Goal: Communication & Community: Participate in discussion

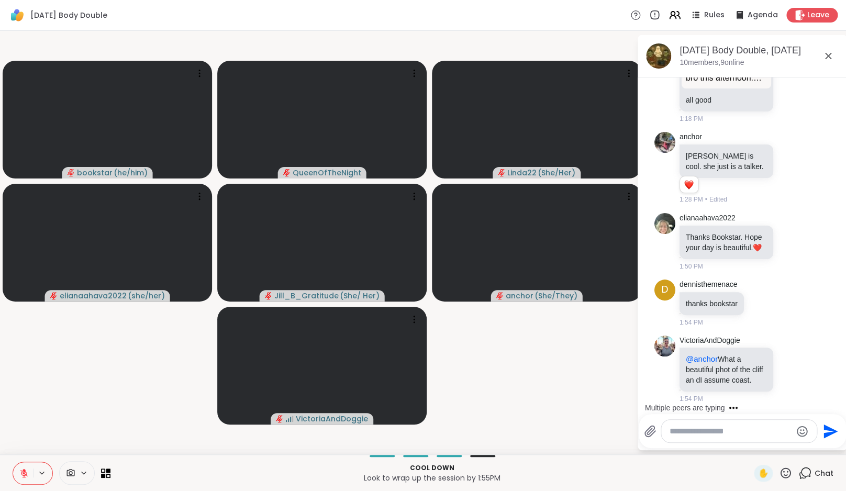
scroll to position [1664, 0]
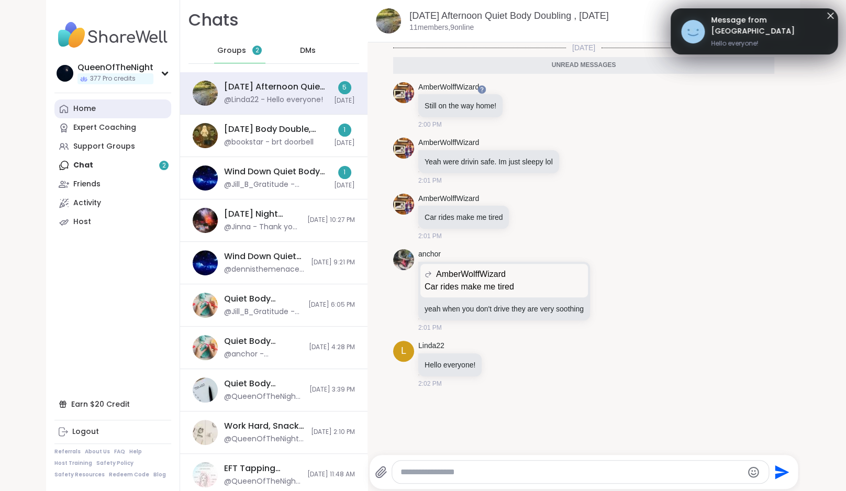
click at [84, 114] on div "Home" at bounding box center [84, 109] width 23 height 10
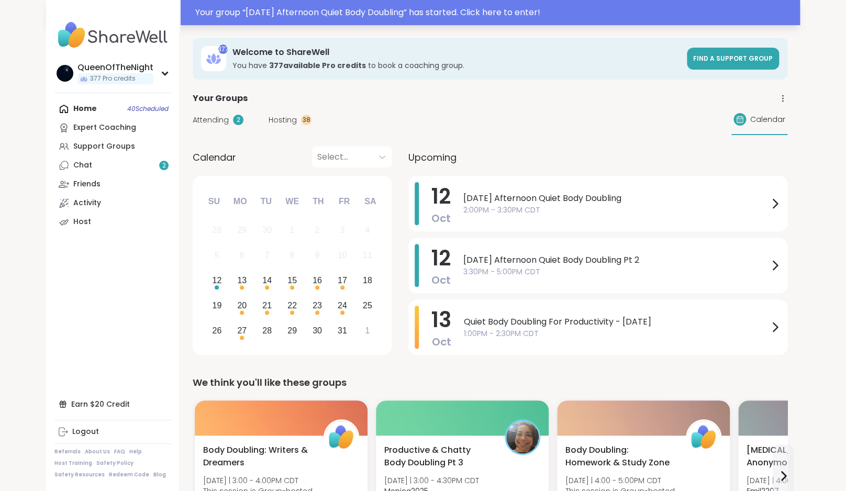
click at [340, 17] on div "Your group “ Sunday Afternoon Quiet Body Doubling ” has started. Click here to …" at bounding box center [494, 12] width 599 height 13
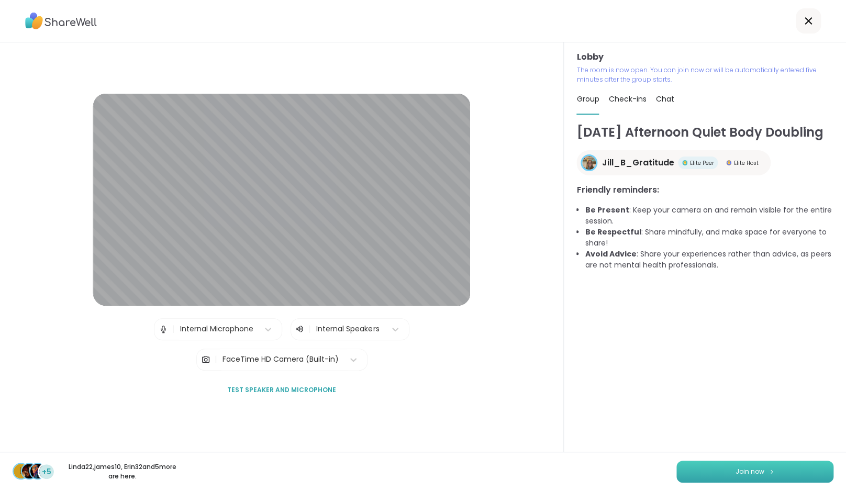
click at [750, 470] on span "Join now" at bounding box center [750, 471] width 29 height 9
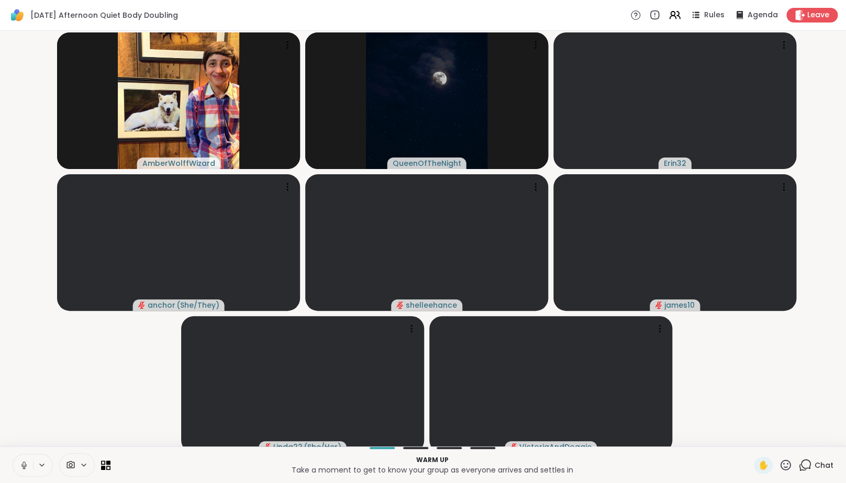
click at [26, 467] on icon at bounding box center [23, 465] width 5 height 3
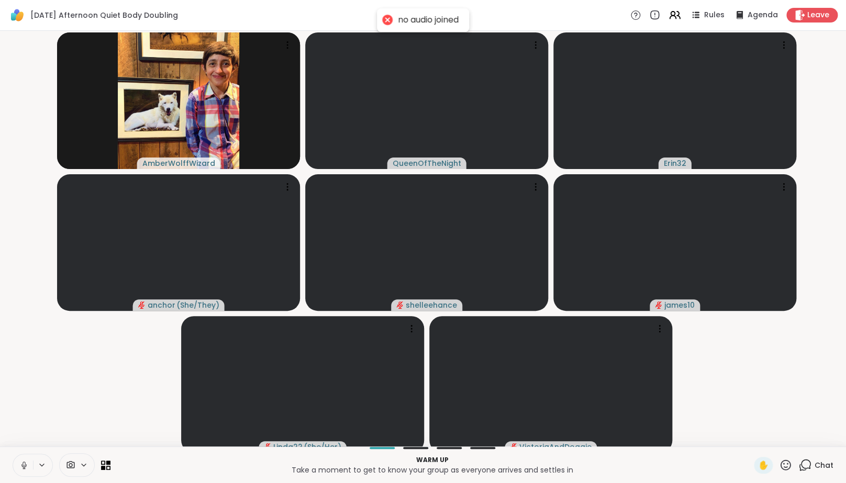
click at [26, 470] on icon at bounding box center [23, 465] width 9 height 9
click at [88, 423] on video-player-container "AmberWolffWizard QueenOfTheNight Erin32 anchor ( She/They ) shelleehance james1…" at bounding box center [423, 238] width 834 height 407
click at [95, 408] on video-player-container "AmberWolffWizard QueenOfTheNight Erin32 anchor ( She/They ) shelleehance james1…" at bounding box center [423, 238] width 834 height 407
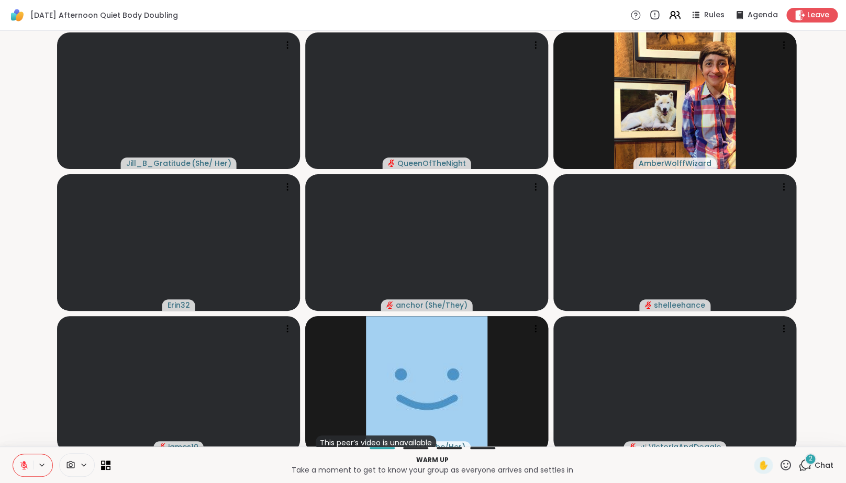
click at [23, 469] on icon at bounding box center [23, 465] width 7 height 7
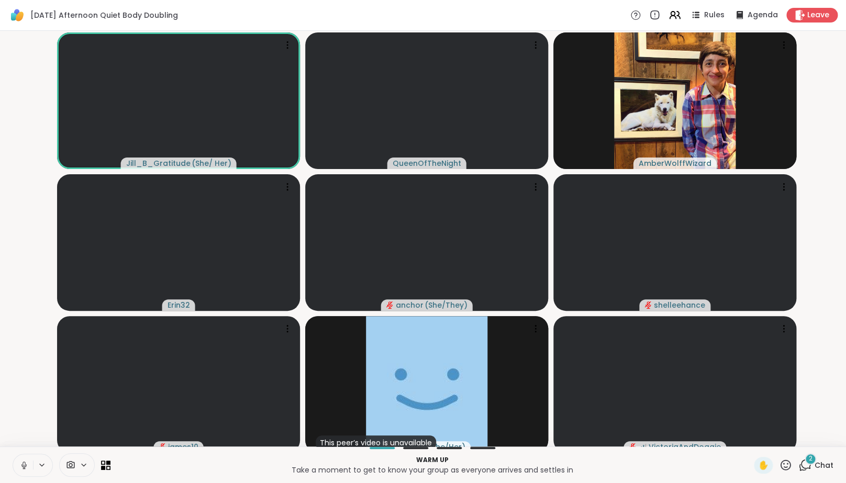
click at [25, 470] on icon at bounding box center [23, 465] width 9 height 9
click at [26, 418] on video-player-container "Jill_B_Gratitude ( She/ Her ) QueenOfTheNight AmberWolffWizard Erin32 anchor ( …" at bounding box center [423, 238] width 834 height 407
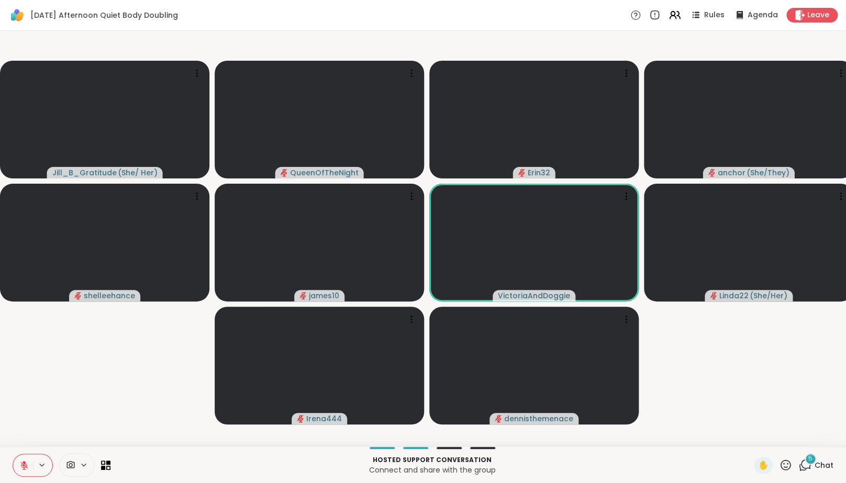
click at [812, 472] on icon at bounding box center [805, 465] width 13 height 13
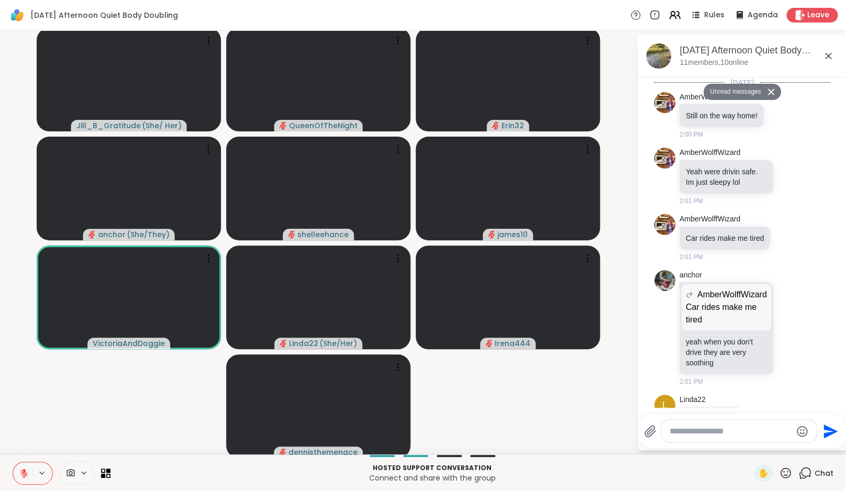
scroll to position [520, 0]
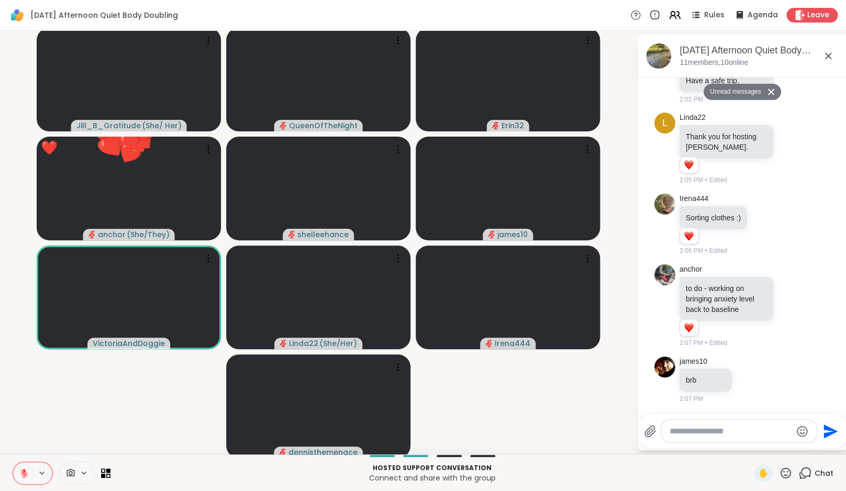
click at [736, 429] on textarea "Type your message" at bounding box center [731, 431] width 122 height 10
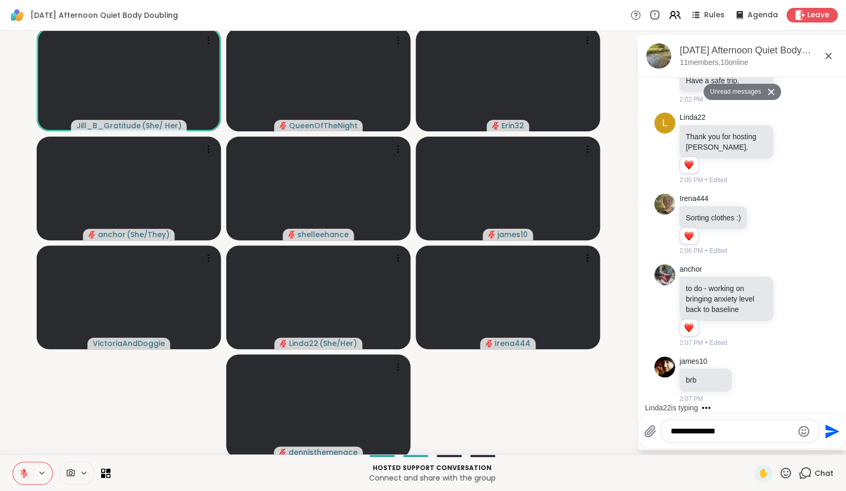
type textarea "**********"
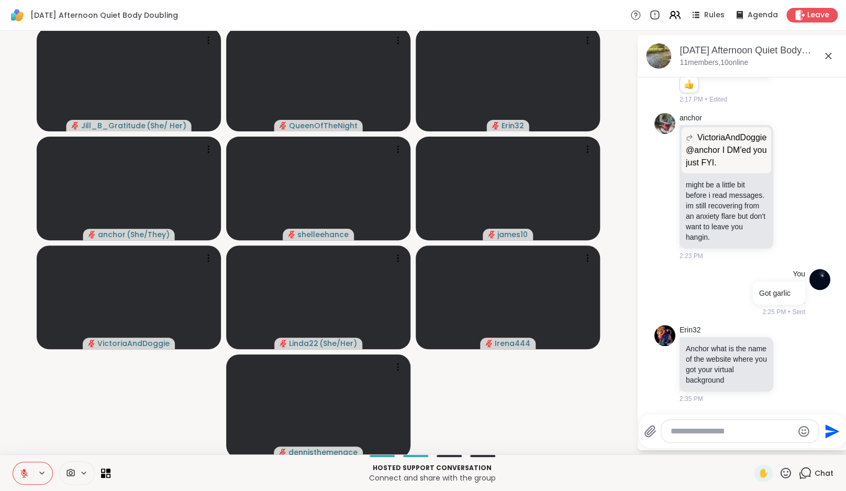
scroll to position [1578, 0]
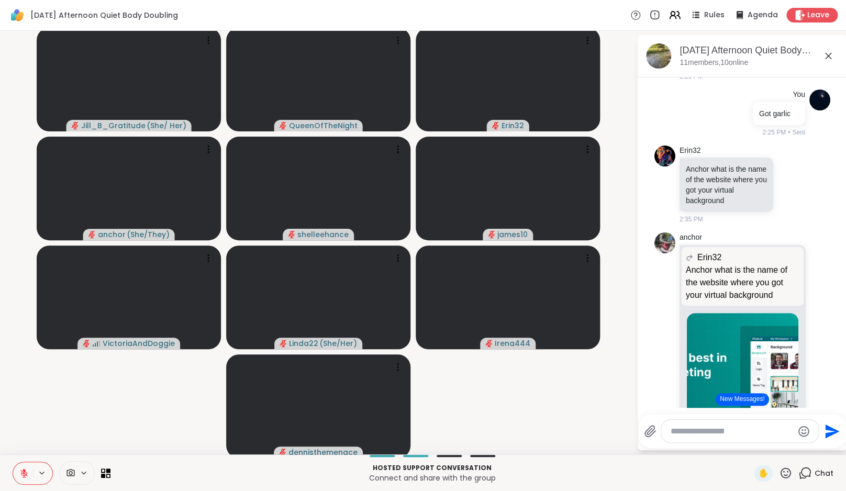
click at [739, 401] on button "New Messages!" at bounding box center [742, 399] width 53 height 13
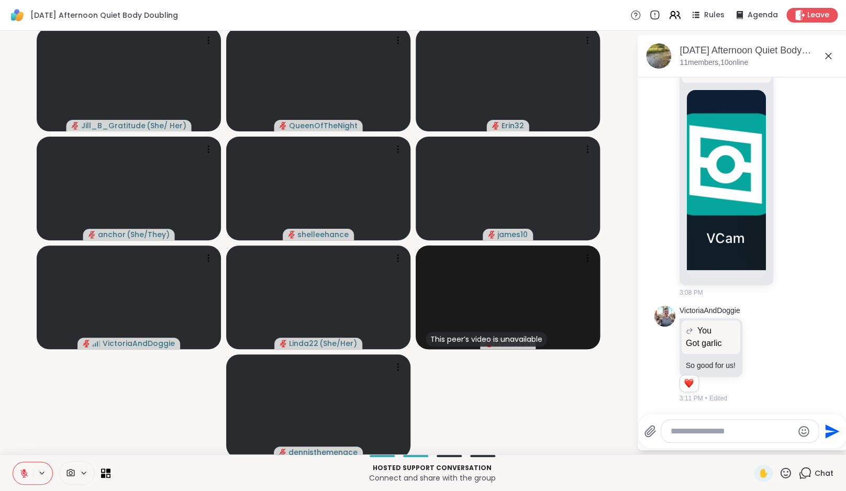
scroll to position [2864, 0]
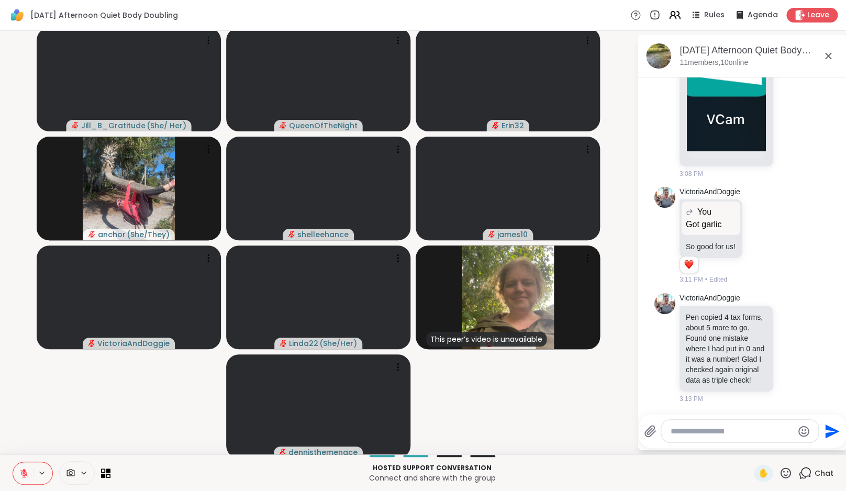
click at [734, 433] on textarea "Type your message" at bounding box center [732, 431] width 122 height 10
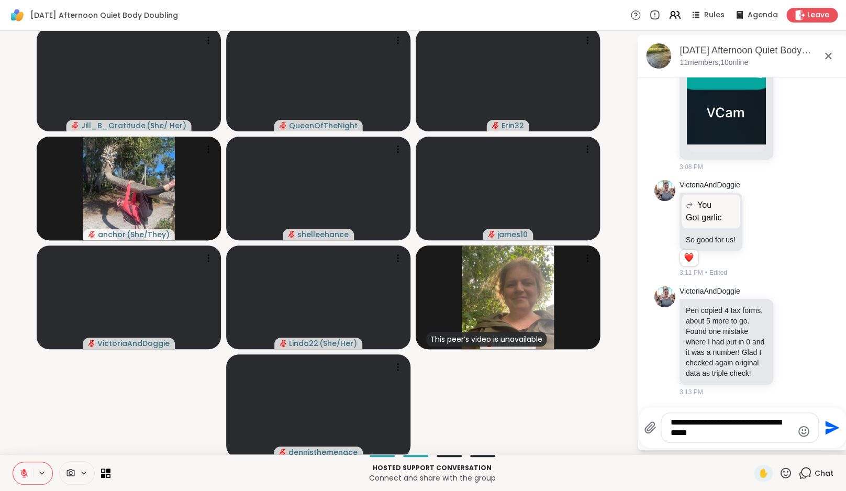
type textarea "**********"
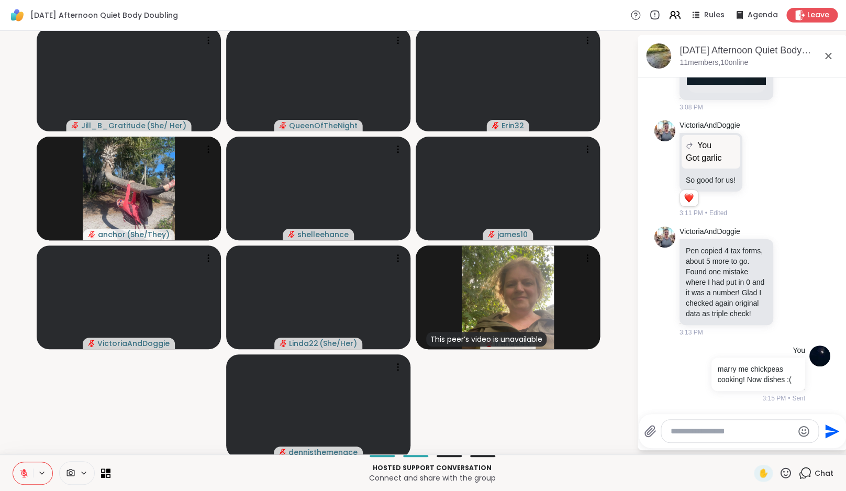
scroll to position [2941, 0]
click at [713, 438] on div at bounding box center [740, 431] width 157 height 23
click at [709, 435] on textarea "Type your message" at bounding box center [732, 431] width 122 height 10
paste textarea "**********"
type textarea "**********"
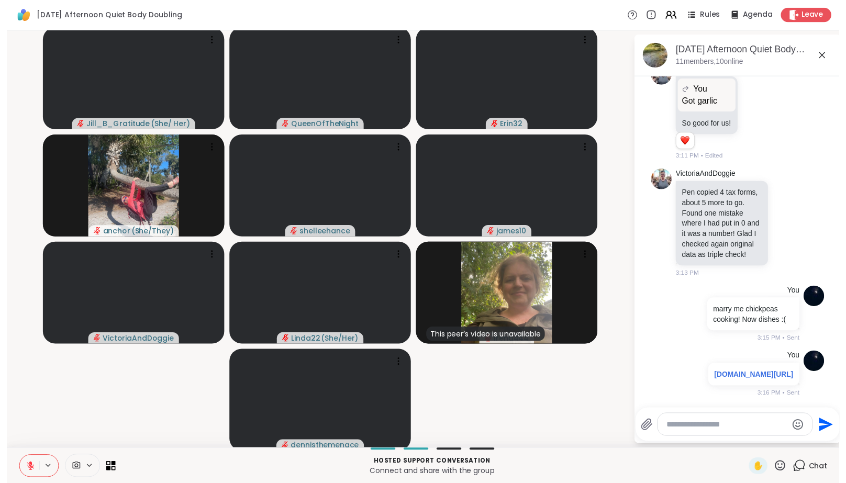
scroll to position [3028, 0]
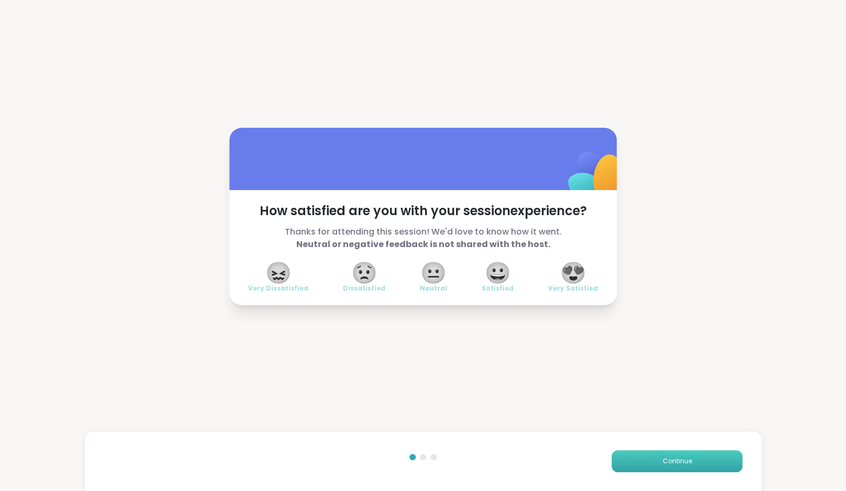
click at [663, 461] on span "Continue" at bounding box center [677, 461] width 29 height 9
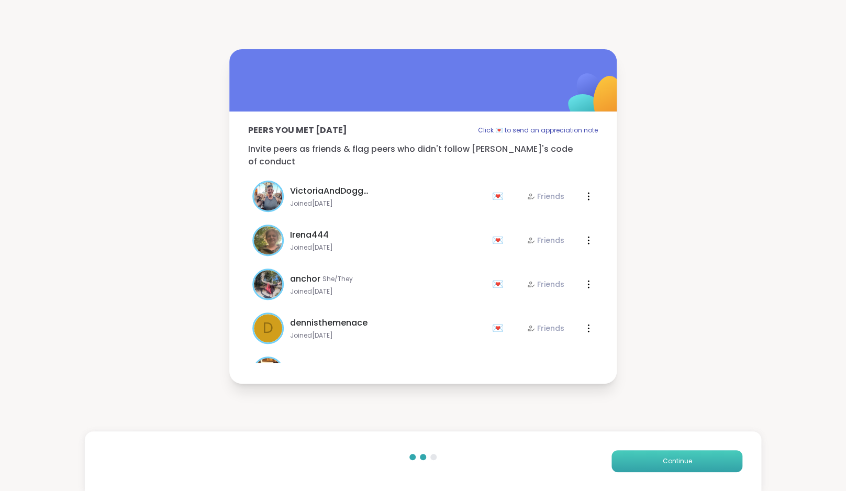
click at [663, 461] on span "Continue" at bounding box center [677, 461] width 29 height 9
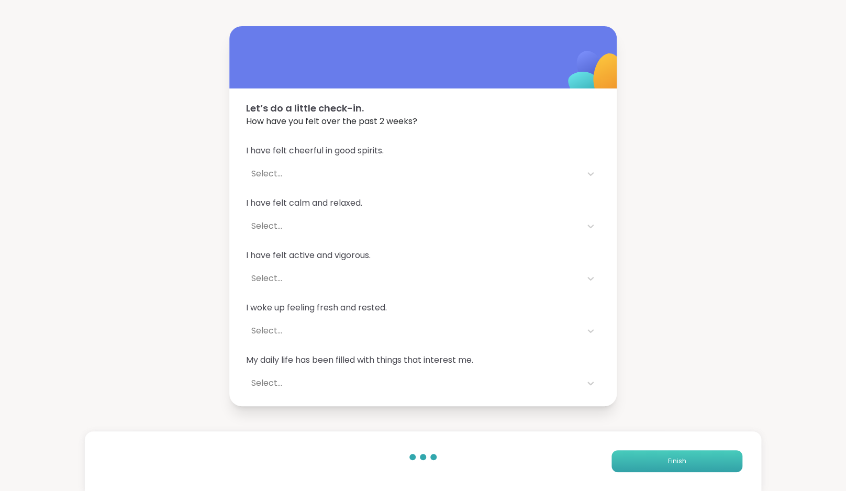
click at [663, 461] on button "Finish" at bounding box center [677, 461] width 131 height 22
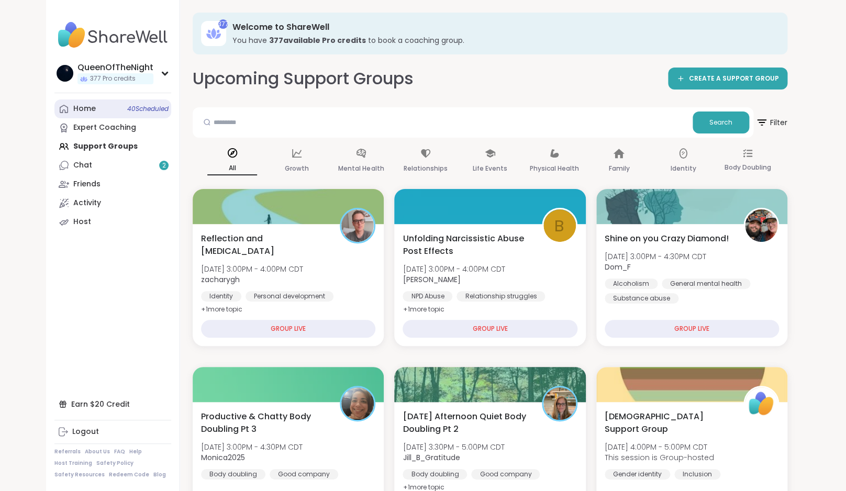
click at [83, 104] on div "Home 40 Scheduled" at bounding box center [84, 109] width 23 height 10
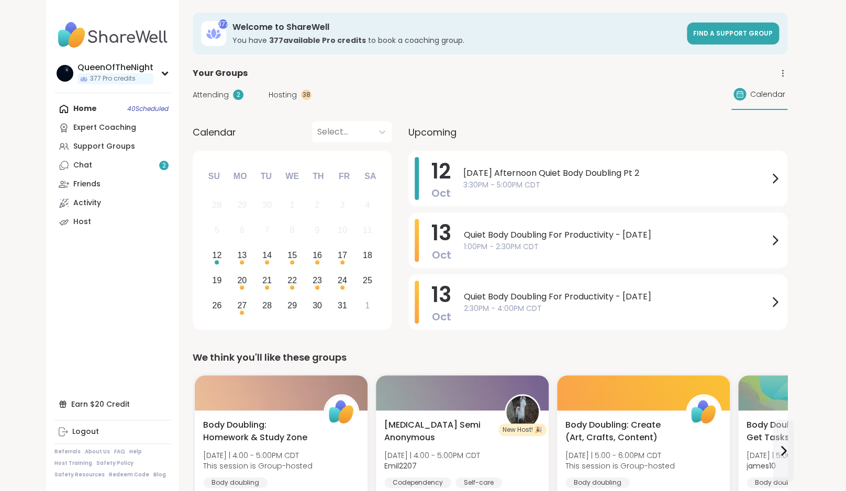
click at [215, 101] on div "Attending 2 Hosting 38 Calendar" at bounding box center [490, 95] width 595 height 30
click at [216, 90] on span "Attending" at bounding box center [211, 95] width 36 height 11
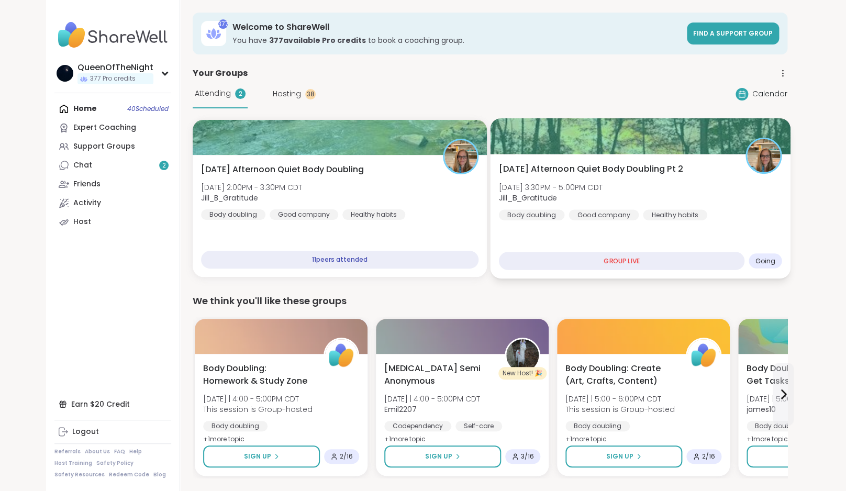
click at [708, 202] on div "Sunday Afternoon Quiet Body Doubling Pt 2 Sun, Oct 12 | 3:30PM - 5:00PM CDT Jil…" at bounding box center [640, 192] width 283 height 58
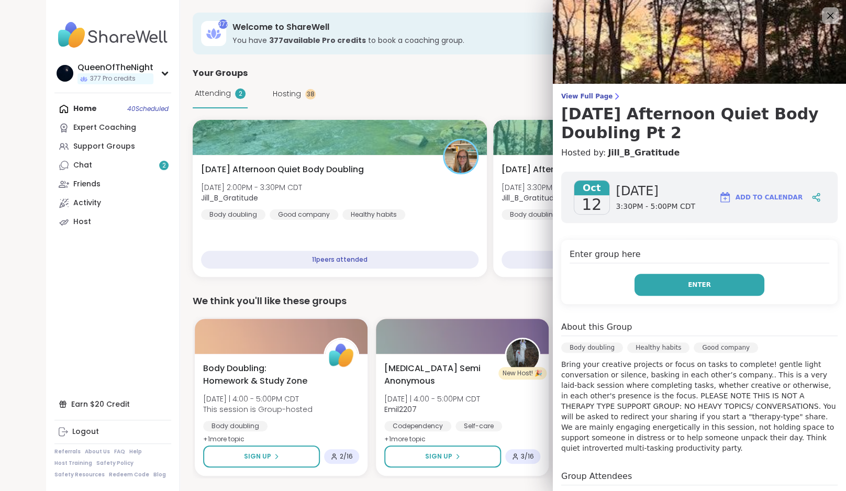
click at [678, 285] on button "Enter" at bounding box center [700, 285] width 130 height 22
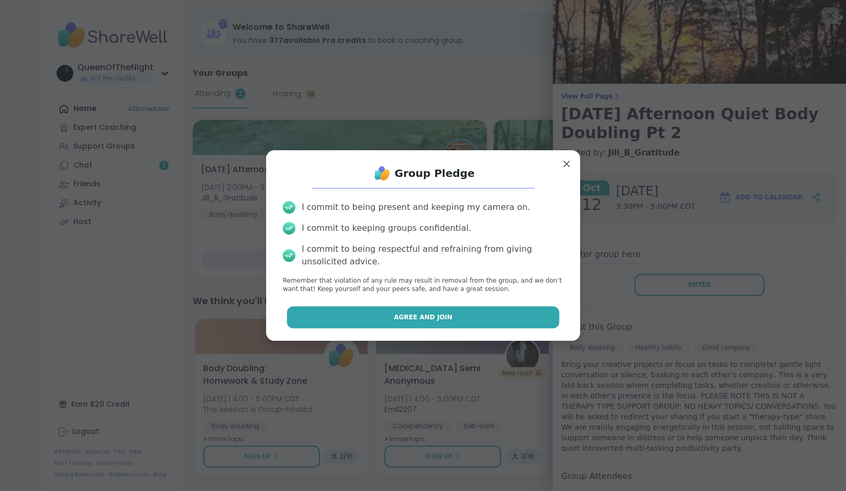
click at [496, 323] on button "Agree and Join" at bounding box center [423, 317] width 273 height 22
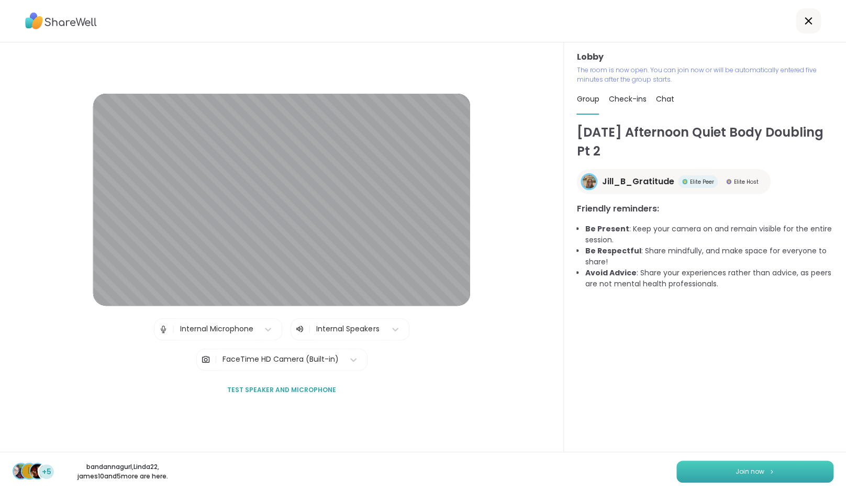
click at [732, 471] on button "Join now" at bounding box center [755, 472] width 157 height 22
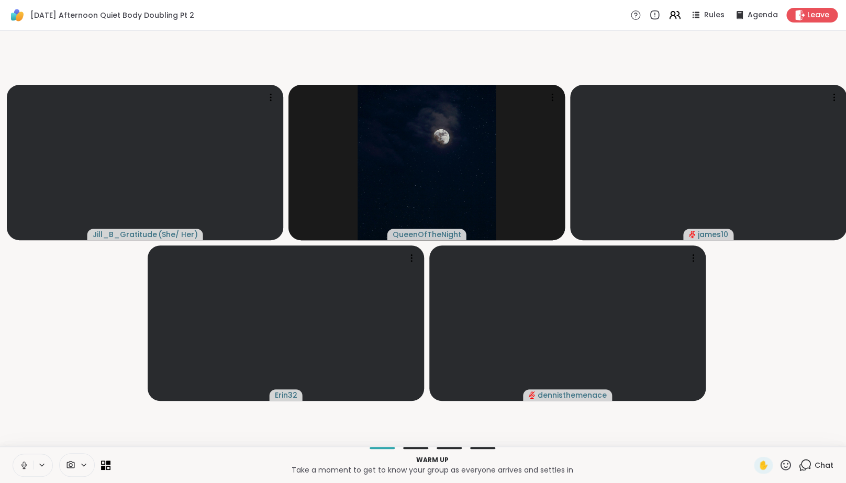
click at [25, 470] on icon at bounding box center [23, 465] width 9 height 9
